Goal: Task Accomplishment & Management: Use online tool/utility

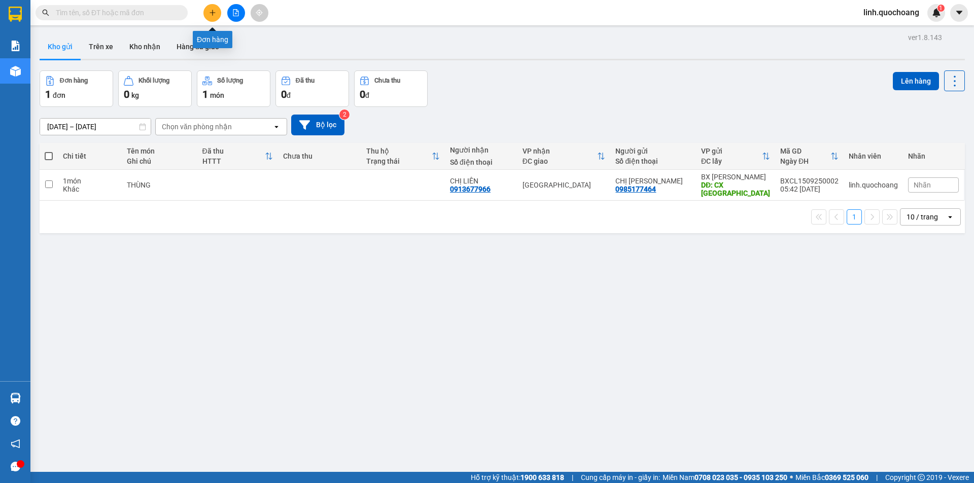
click at [208, 16] on button at bounding box center [212, 13] width 18 height 18
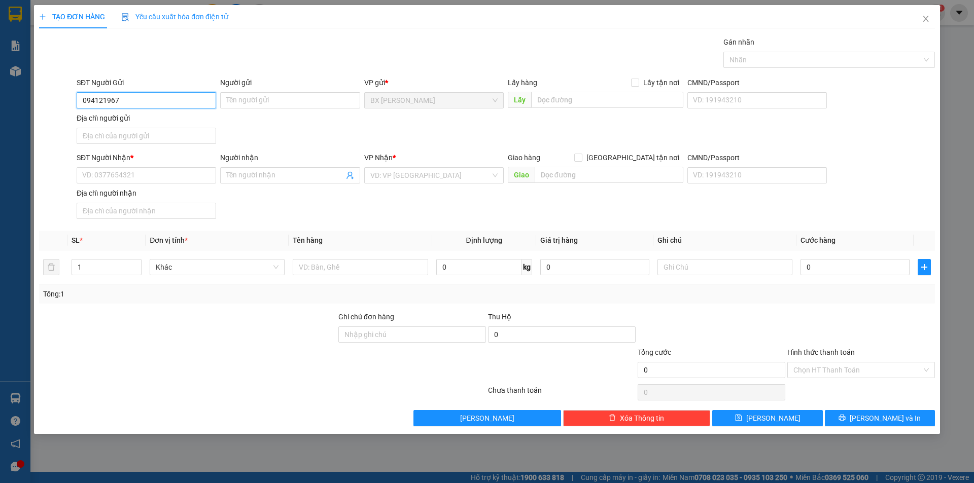
type input "0941219675"
click at [161, 118] on div "0941219675 - CHỊ LAN" at bounding box center [146, 120] width 127 height 11
type input "CHỊ [PERSON_NAME]"
type input "0941219675"
click at [176, 177] on input "SĐT Người Nhận *" at bounding box center [147, 175] width 140 height 16
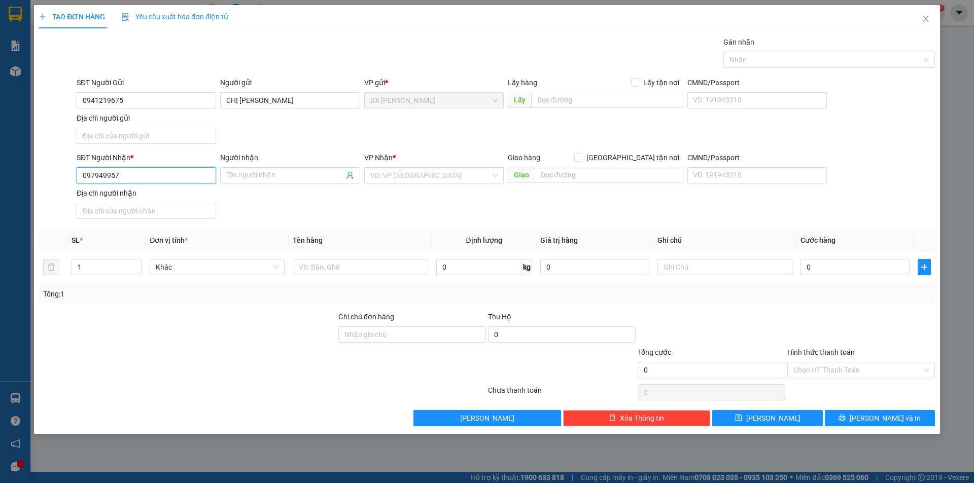
type input "0979499573"
click at [192, 191] on div "0979499573 - CHỊ TƯƠI" at bounding box center [146, 195] width 127 height 11
type input "CHỊ TƯƠI"
type input "0979499573"
drag, startPoint x: 393, startPoint y: 277, endPoint x: 400, endPoint y: 271, distance: 9.7
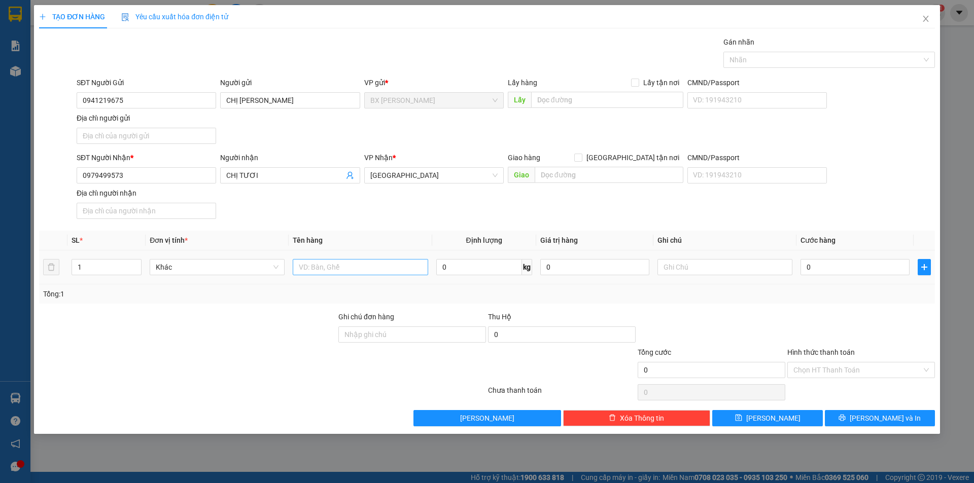
click at [394, 277] on td at bounding box center [360, 268] width 143 height 34
click at [400, 271] on input "text" at bounding box center [360, 267] width 135 height 16
type input "HỒ SƠ"
click at [580, 103] on input "text" at bounding box center [607, 100] width 152 height 16
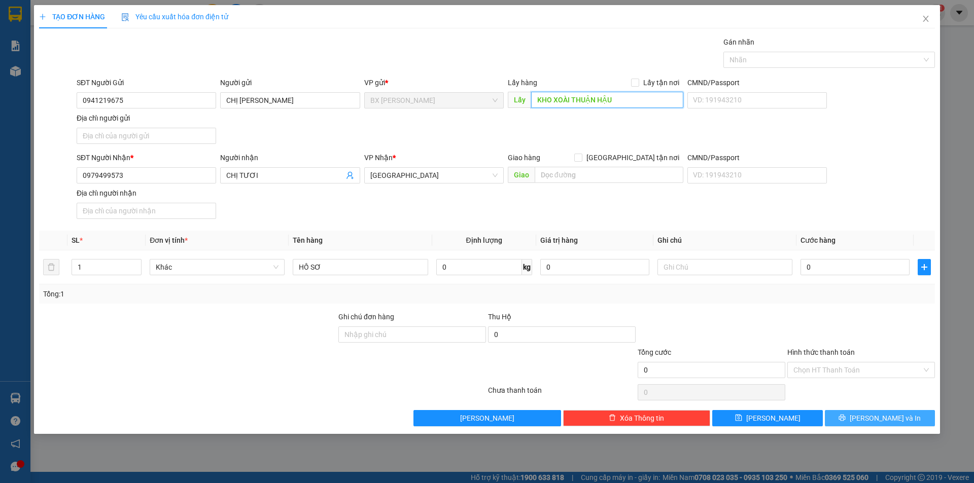
type input "KHO XOÀI THUẬN HẬU"
click at [916, 421] on button "Lưu và In" at bounding box center [880, 418] width 110 height 16
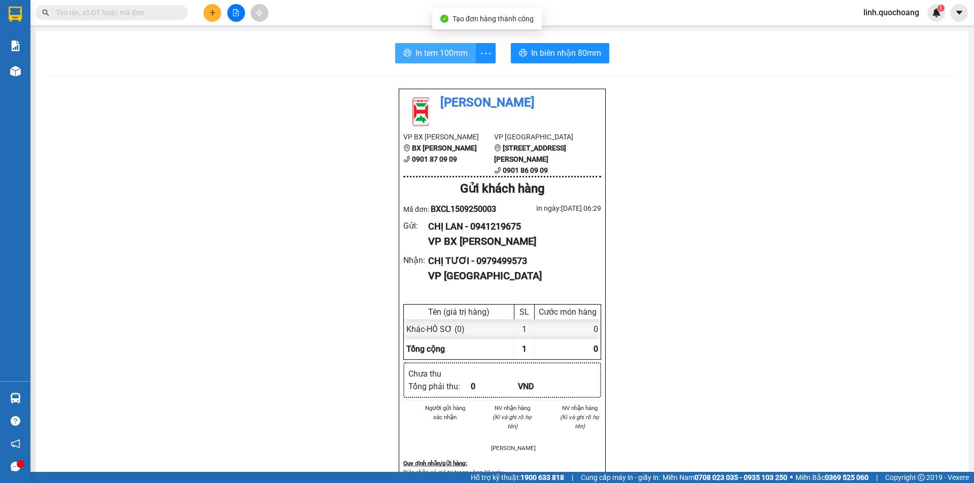
click at [450, 56] on span "In tem 100mm" at bounding box center [441, 53] width 52 height 13
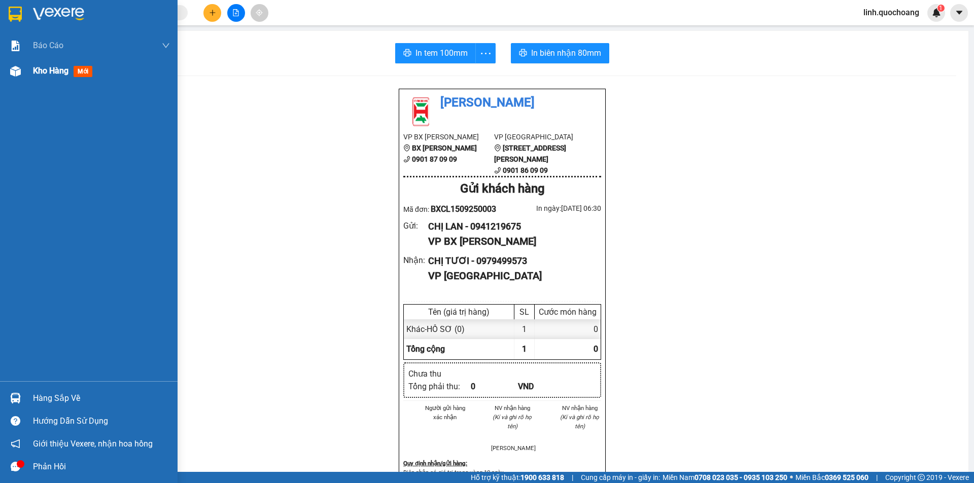
click at [26, 83] on div "Kho hàng mới" at bounding box center [89, 70] width 178 height 25
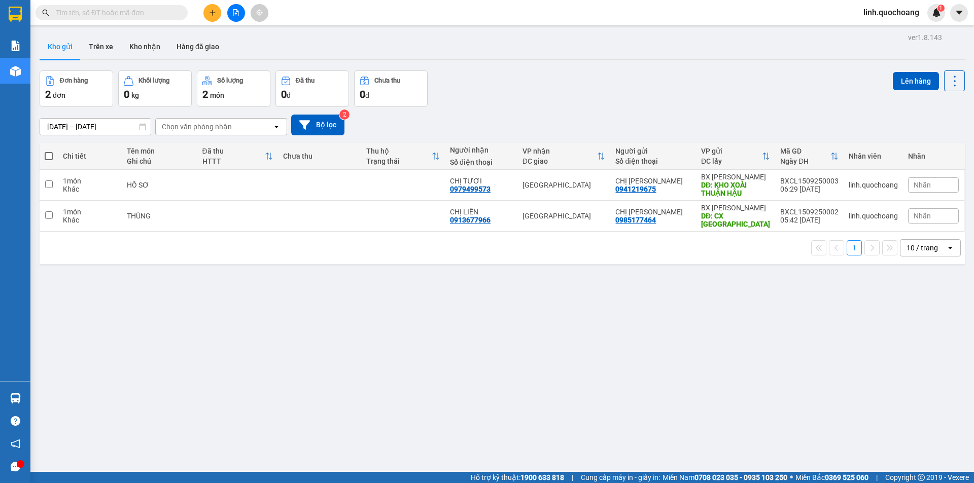
click at [380, 232] on div "1 10 / trang open" at bounding box center [502, 248] width 925 height 32
click at [381, 205] on td at bounding box center [403, 216] width 84 height 31
checkbox input "true"
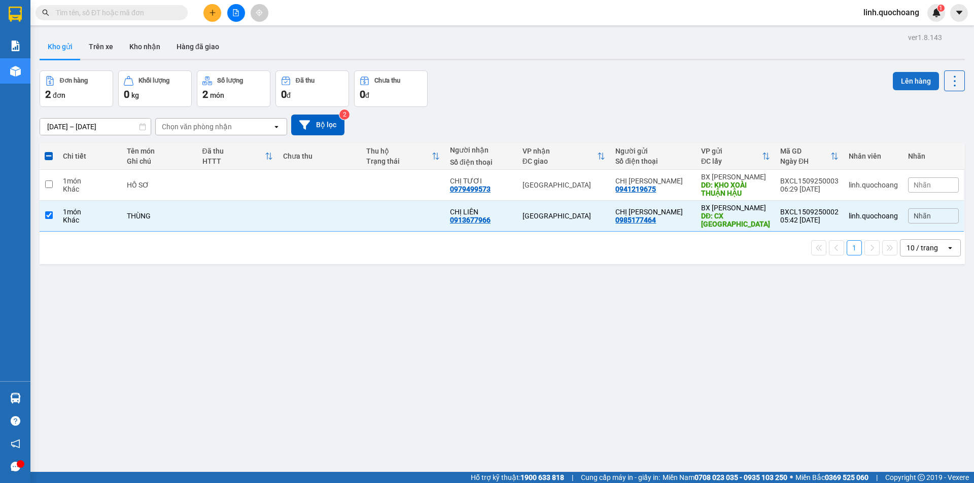
click at [907, 78] on button "Lên hàng" at bounding box center [916, 81] width 46 height 18
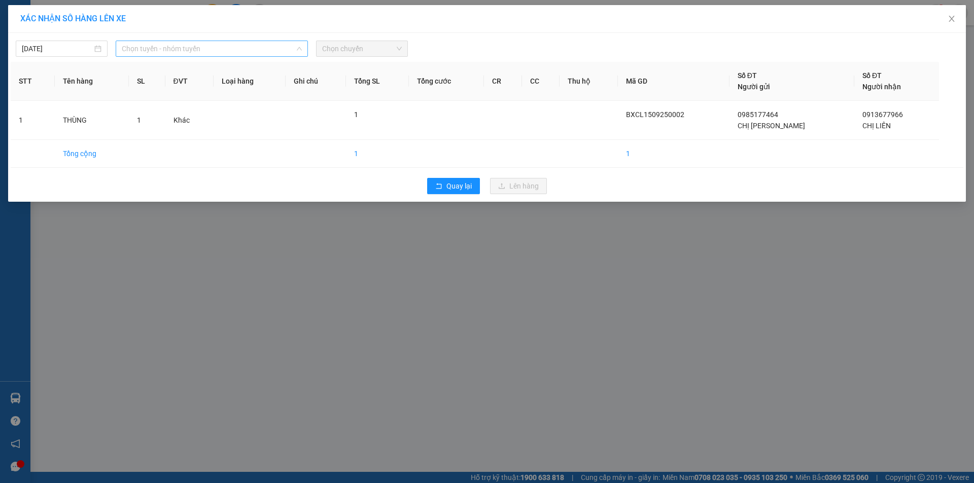
click at [245, 54] on span "Chọn tuyến - nhóm tuyến" at bounding box center [212, 48] width 180 height 15
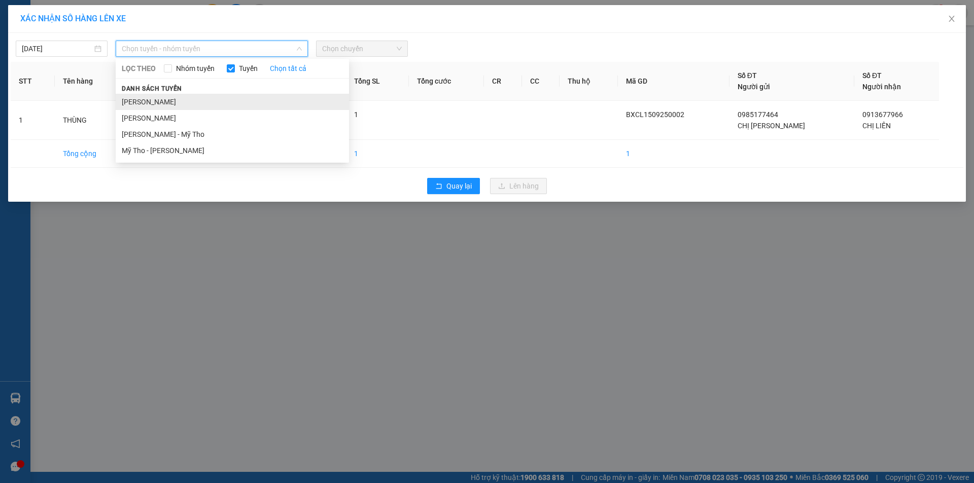
click at [230, 100] on li "Cao Lãnh - Hồ Chí Minh" at bounding box center [232, 102] width 233 height 16
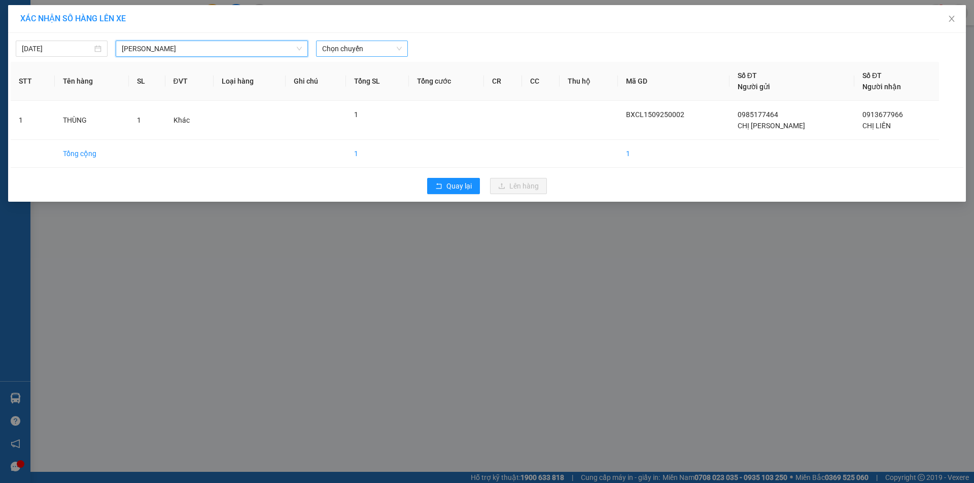
drag, startPoint x: 358, startPoint y: 58, endPoint x: 370, endPoint y: 50, distance: 15.3
click at [366, 53] on div "15/09/2025 Cao Lãnh - Hồ Chí Minh Cao Lãnh - Hồ Chí Minh LỌC THEO Nhóm tuyến Tu…" at bounding box center [487, 117] width 958 height 169
click at [370, 50] on span "Chọn chuyến" at bounding box center [362, 48] width 80 height 15
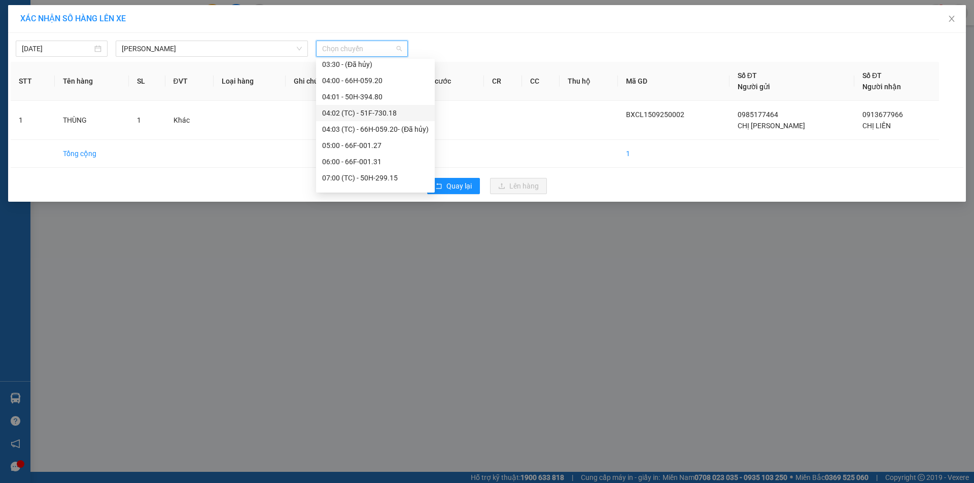
scroll to position [254, 0]
click at [395, 95] on div "05:00 - 66F-001.27" at bounding box center [375, 91] width 107 height 11
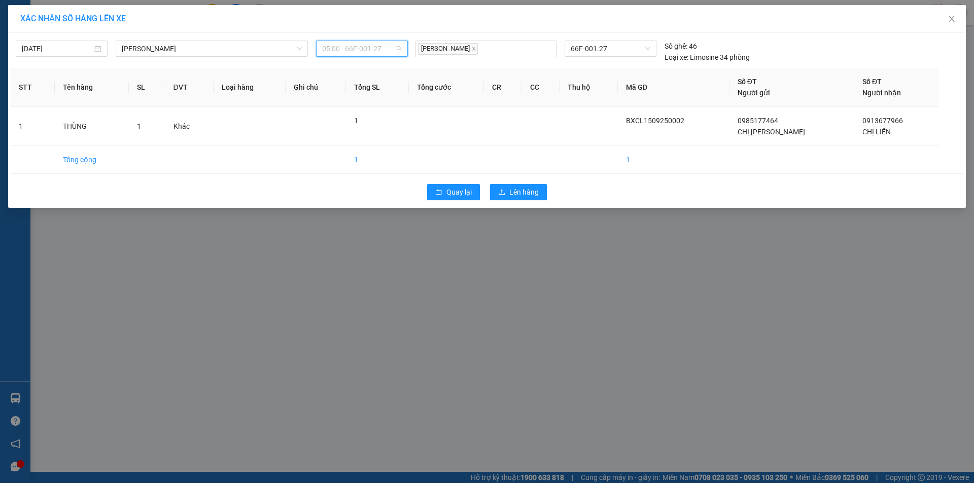
click at [378, 49] on span "05:00 - 66F-001.27" at bounding box center [362, 48] width 80 height 15
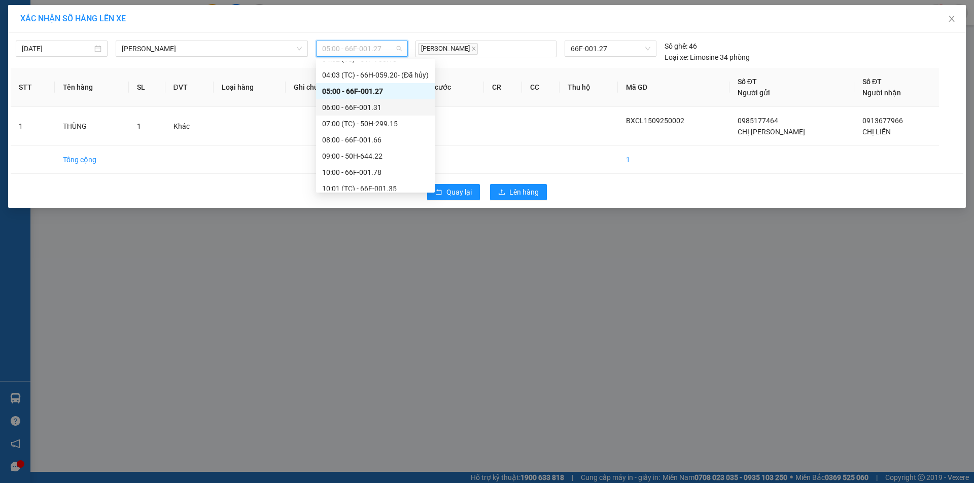
click at [384, 110] on div "06:00 - 66F-001.31" at bounding box center [375, 107] width 107 height 11
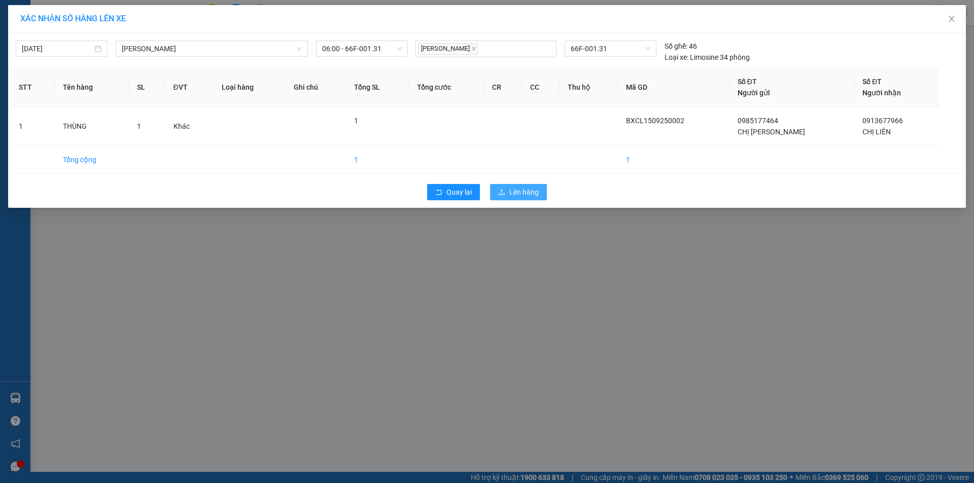
click at [517, 196] on span "Lên hàng" at bounding box center [523, 192] width 29 height 11
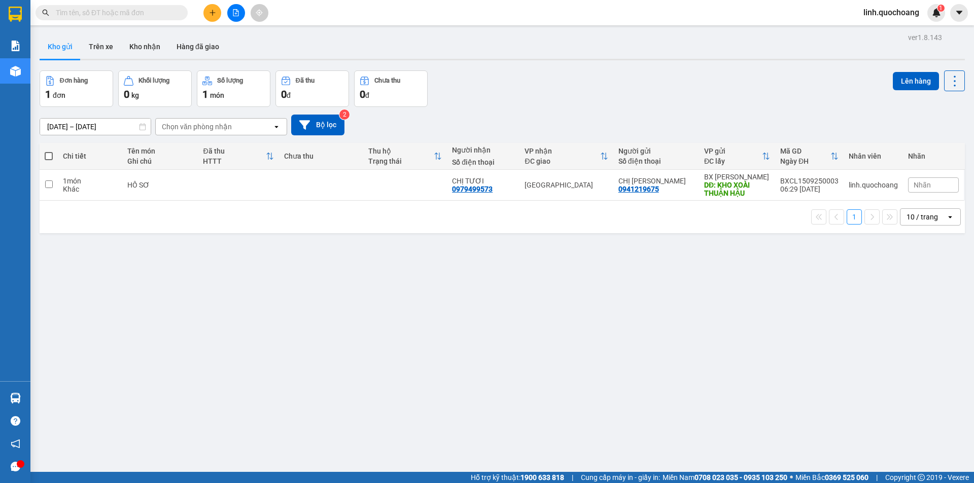
click at [865, 9] on span "linh.quochoang" at bounding box center [891, 12] width 72 height 13
click at [889, 32] on span "Đăng xuất" at bounding box center [895, 31] width 51 height 11
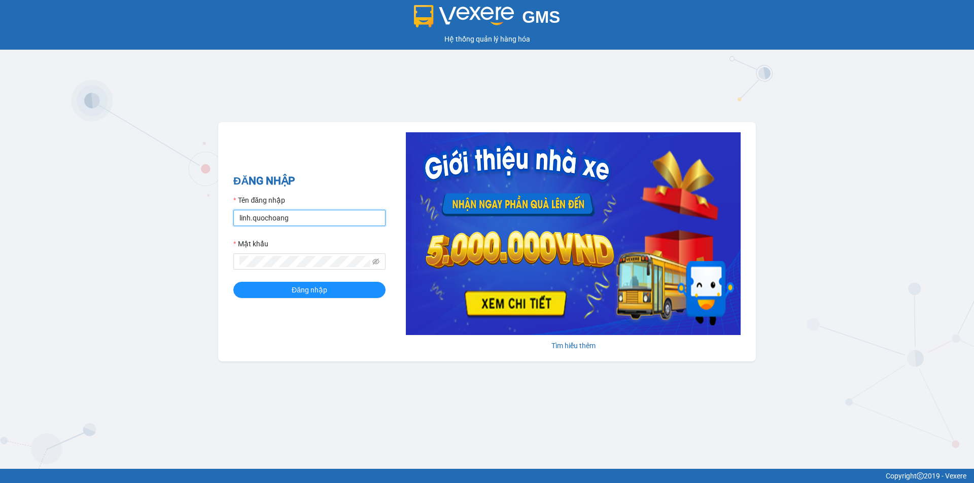
click at [309, 218] on input "linh.quochoang" at bounding box center [309, 218] width 152 height 16
type input "ngochan.quochoang"
click at [326, 291] on span "Đăng nhập" at bounding box center [310, 290] width 36 height 11
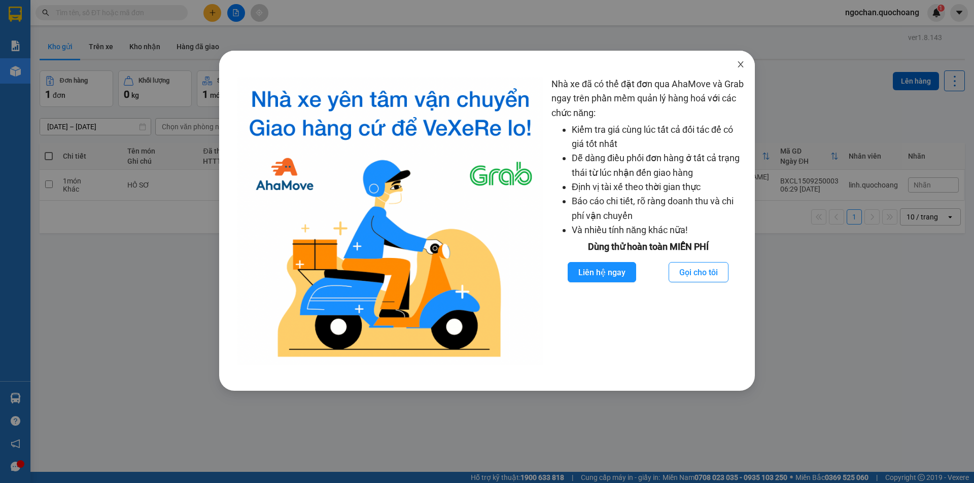
click at [738, 64] on icon "close" at bounding box center [741, 64] width 8 height 8
